Goal: Find specific page/section: Find specific page/section

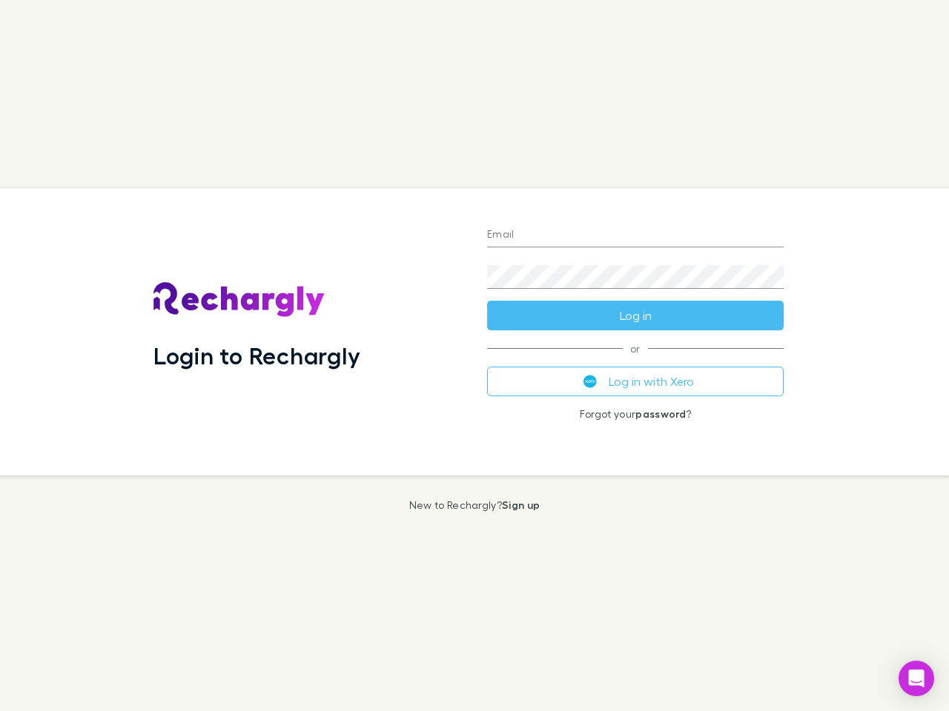
click at [474, 356] on div "Login to Rechargly" at bounding box center [309, 332] width 334 height 288
click at [635, 236] on input "Email" at bounding box center [635, 236] width 296 height 24
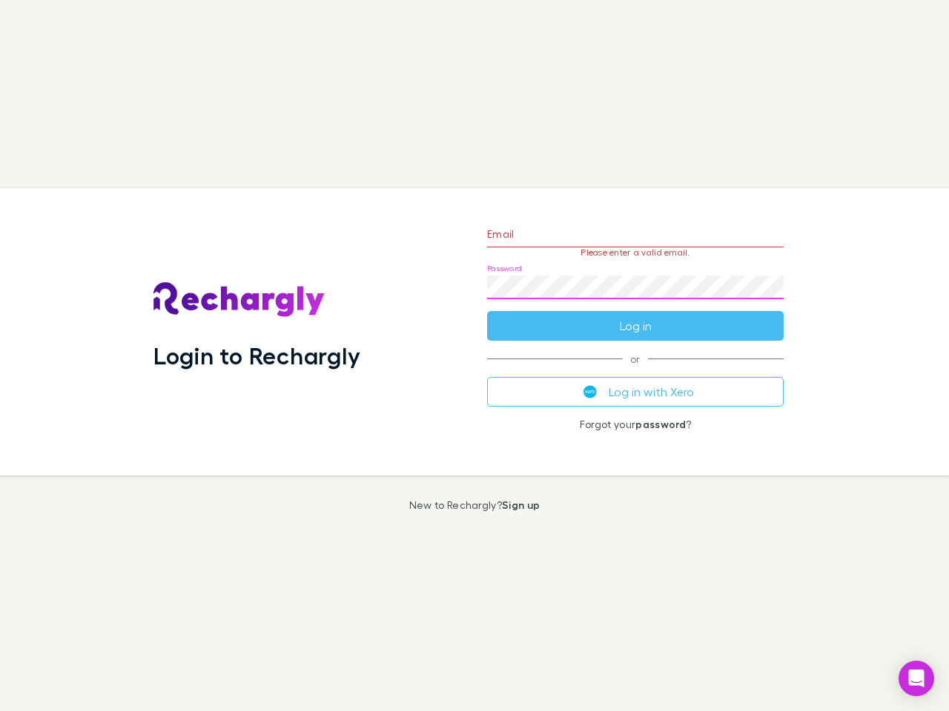
click at [635, 316] on form "Email Please enter a valid email. Password Log in" at bounding box center [635, 276] width 296 height 129
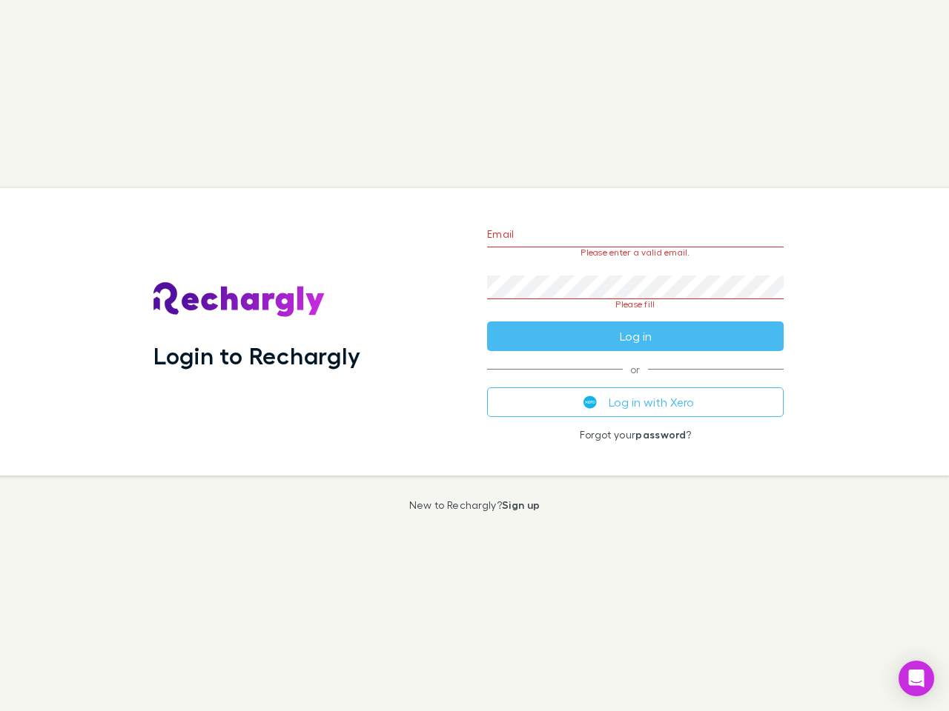
click at [635, 382] on div "Email Please enter a valid email. Password Please fill Log in or Log in with Xe…" at bounding box center [635, 332] width 320 height 288
click at [916, 679] on icon "Open Intercom Messenger" at bounding box center [917, 679] width 16 height 18
